Goal: Check status: Check status

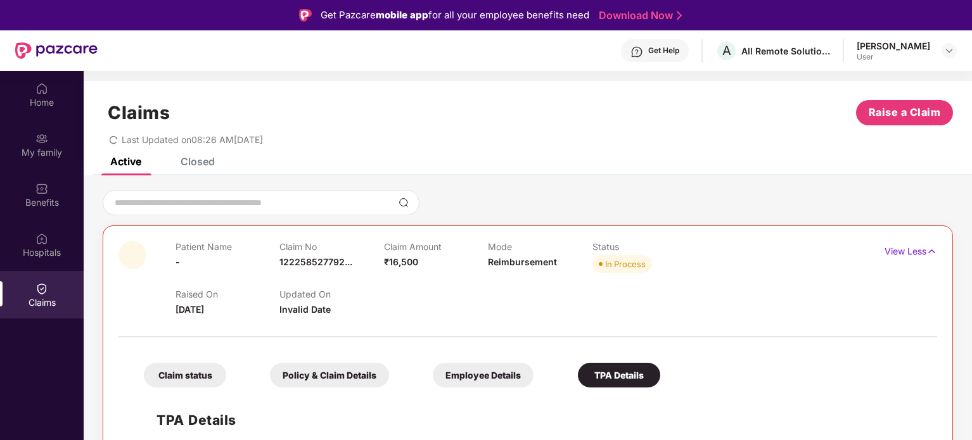
scroll to position [71, 0]
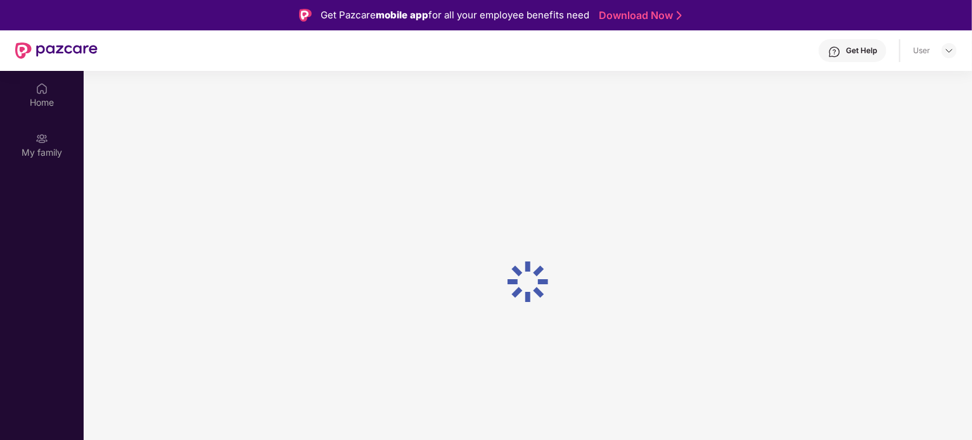
scroll to position [71, 0]
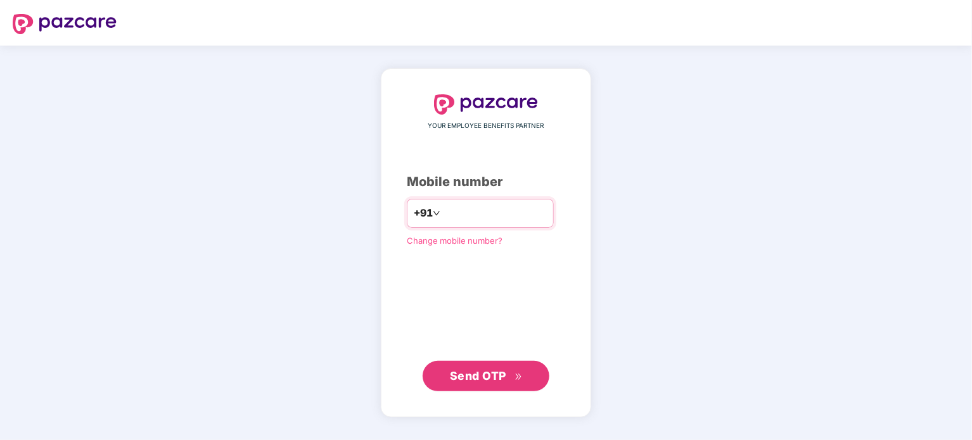
click at [461, 218] on input "number" at bounding box center [495, 213] width 104 height 20
type input "**********"
click at [473, 384] on span "Send OTP" at bounding box center [486, 376] width 73 height 18
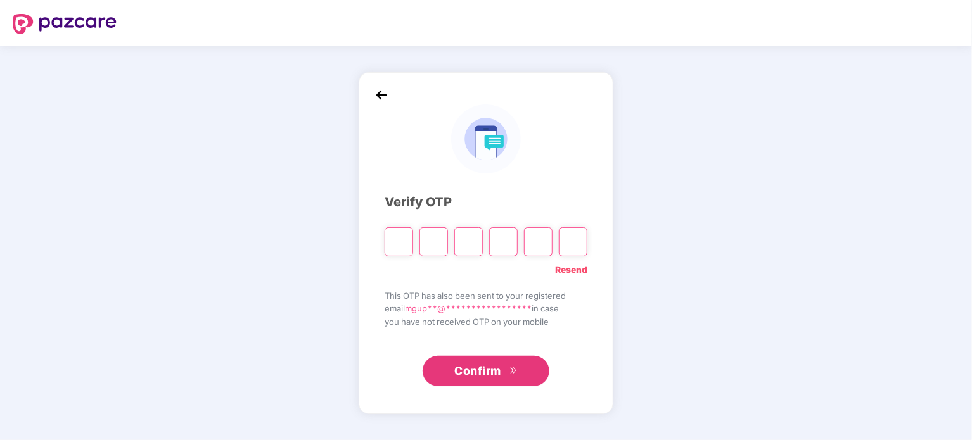
type input "*"
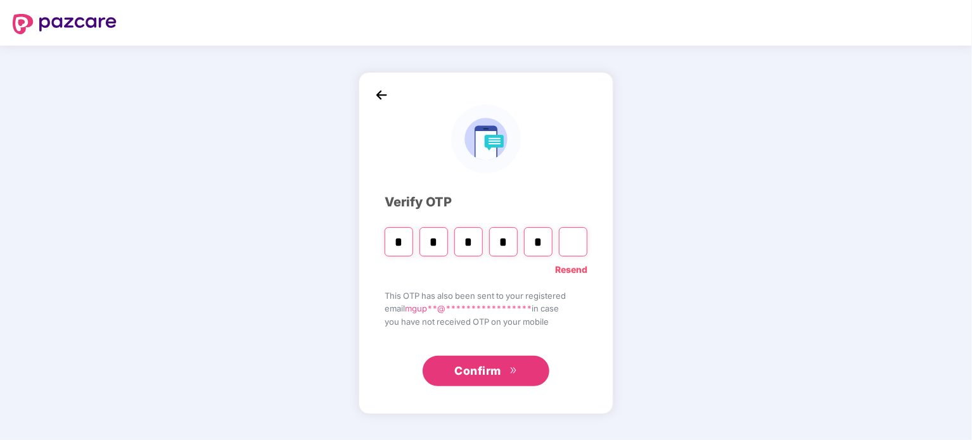
type input "*"
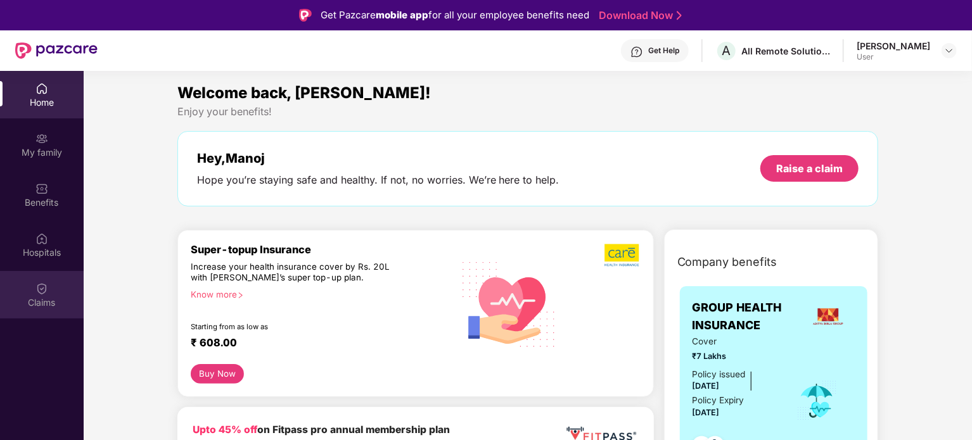
click at [44, 303] on div "Claims" at bounding box center [42, 302] width 84 height 13
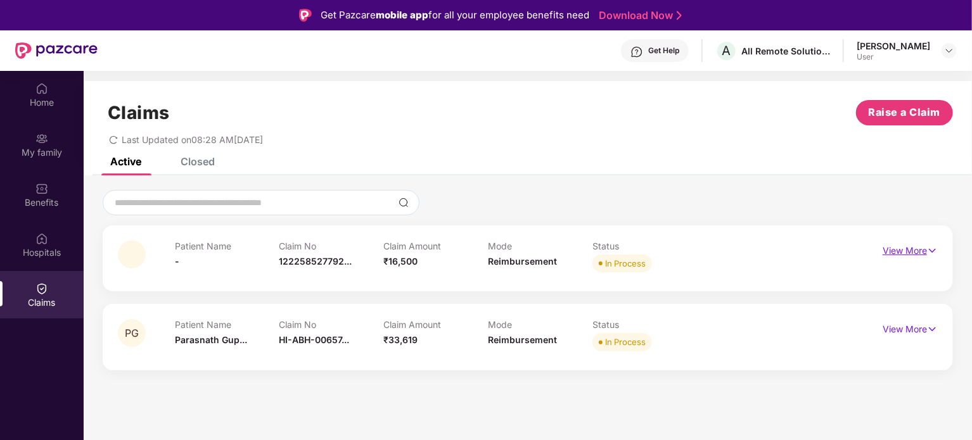
click at [931, 245] on img at bounding box center [932, 251] width 11 height 14
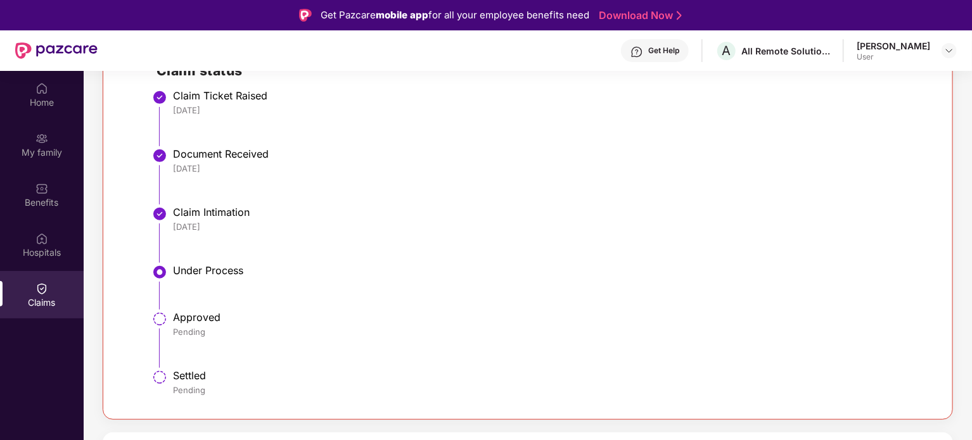
scroll to position [71, 0]
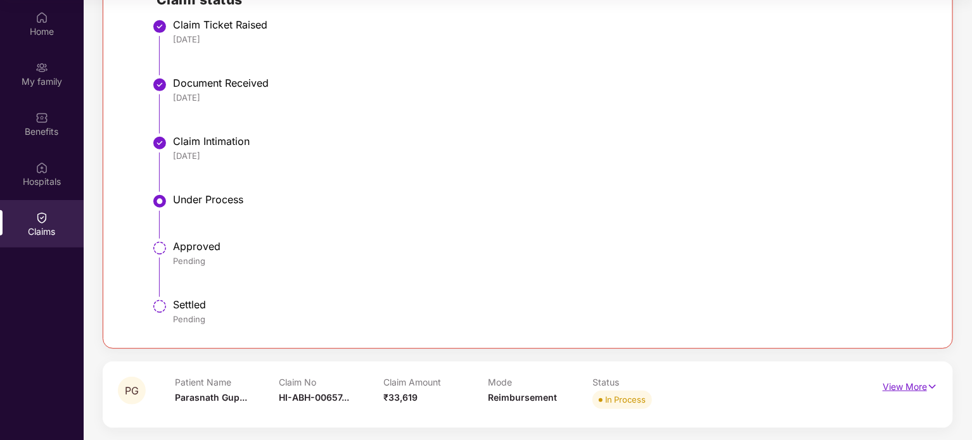
click at [895, 383] on p "View More" at bounding box center [909, 385] width 55 height 17
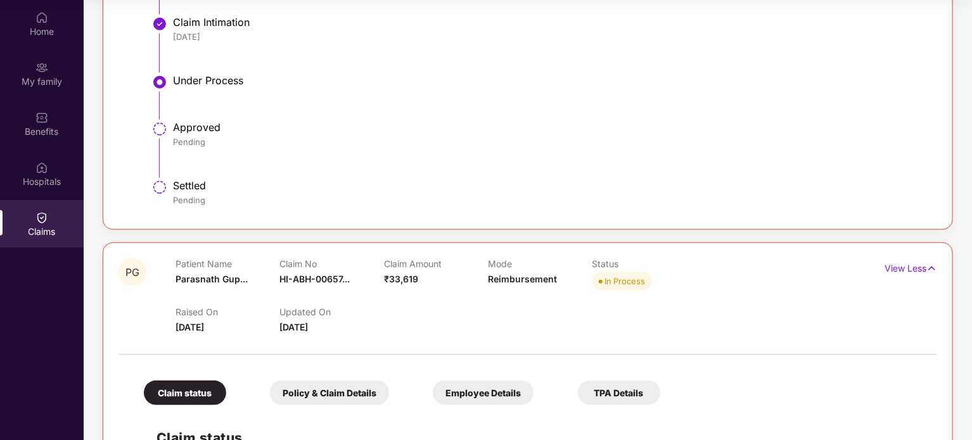
scroll to position [109, 0]
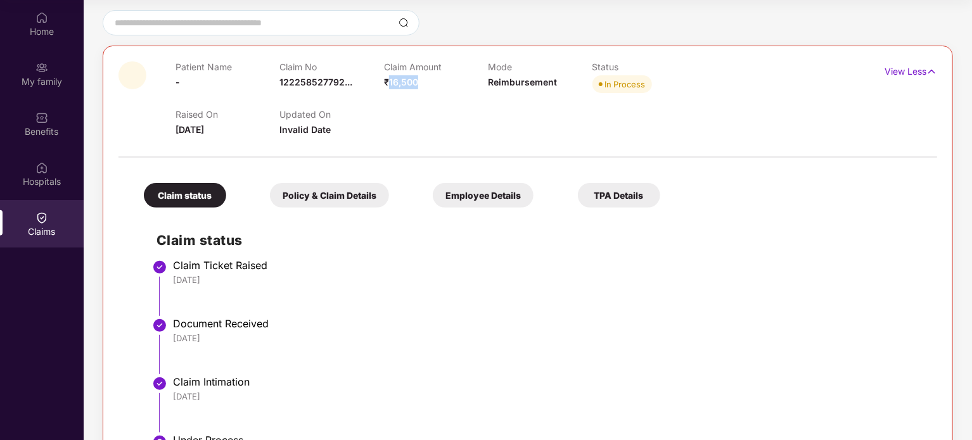
drag, startPoint x: 387, startPoint y: 80, endPoint x: 419, endPoint y: 82, distance: 31.7
click at [419, 82] on div "Claim Amount ₹16,500" at bounding box center [436, 78] width 104 height 35
copy span "16,500"
